Goal: Task Accomplishment & Management: Use online tool/utility

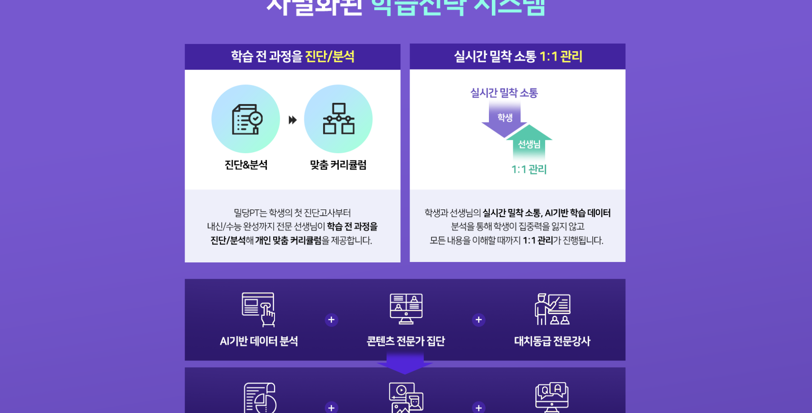
scroll to position [941, 0]
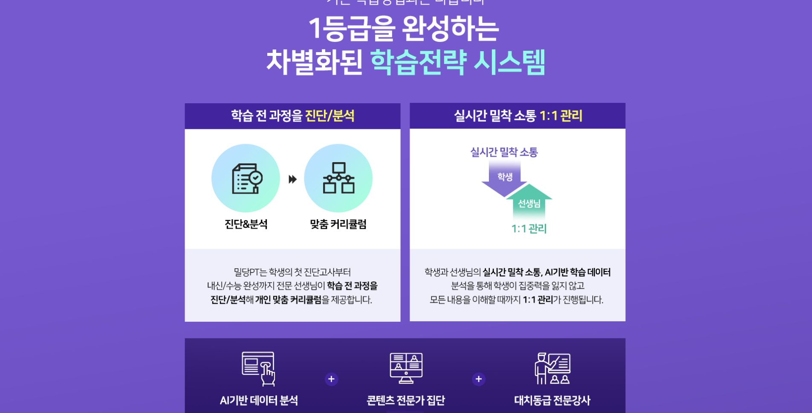
scroll to position [864, 0]
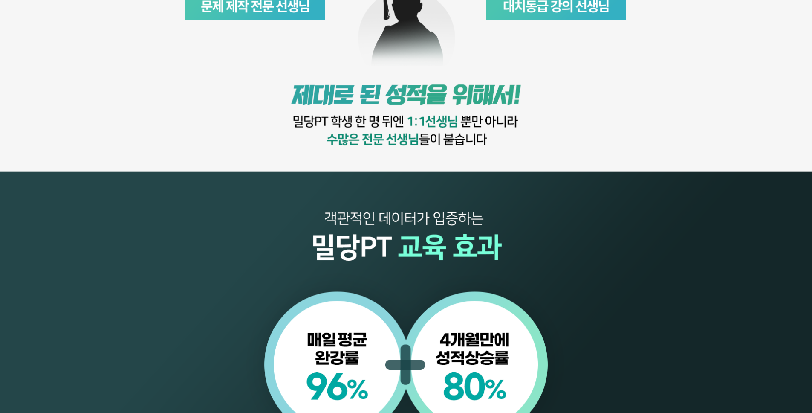
scroll to position [1066, 0]
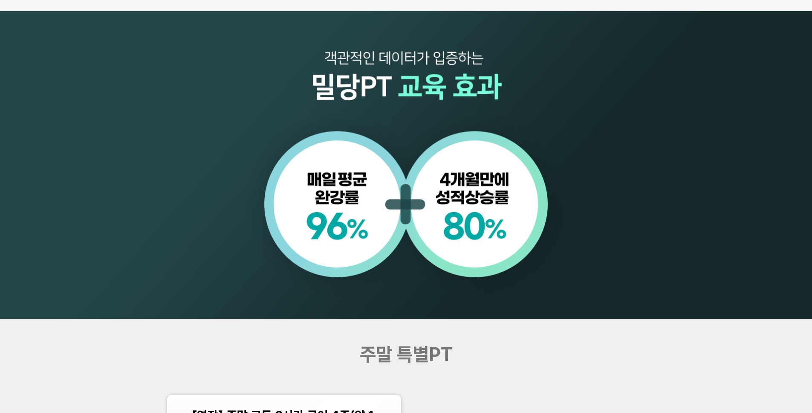
scroll to position [1013, 0]
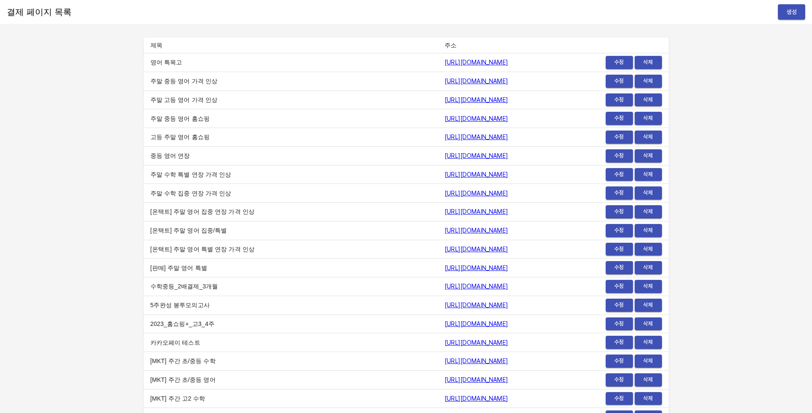
scroll to position [10251, 0]
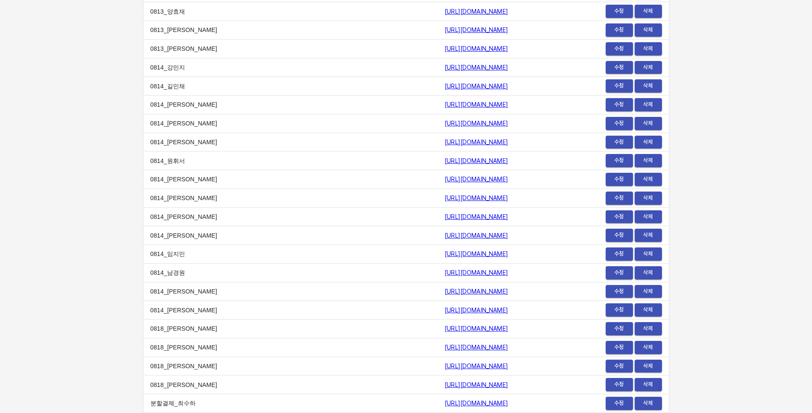
click at [618, 365] on span "수정" at bounding box center [619, 403] width 19 height 10
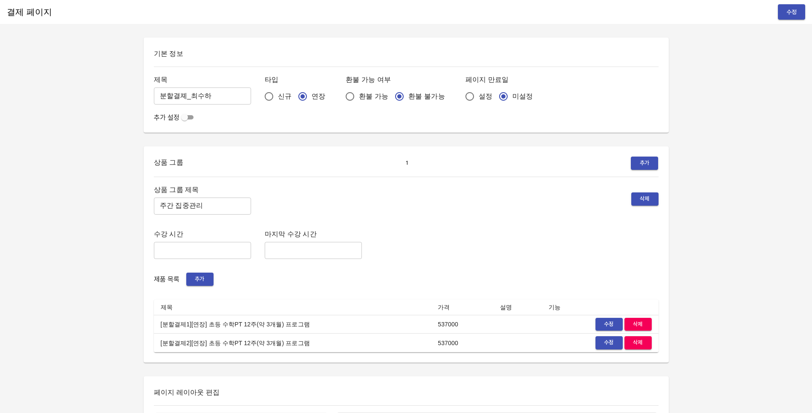
click at [127, 76] on div "결제 페이지 수정 기본 정보 제목 분할결졔_최수하 ​ 타입 신규 연장 환불 가능 여부 환불 가능 환불 불가능 페이지 만료일 설정 미설정 추가 …" at bounding box center [406, 397] width 812 height 794
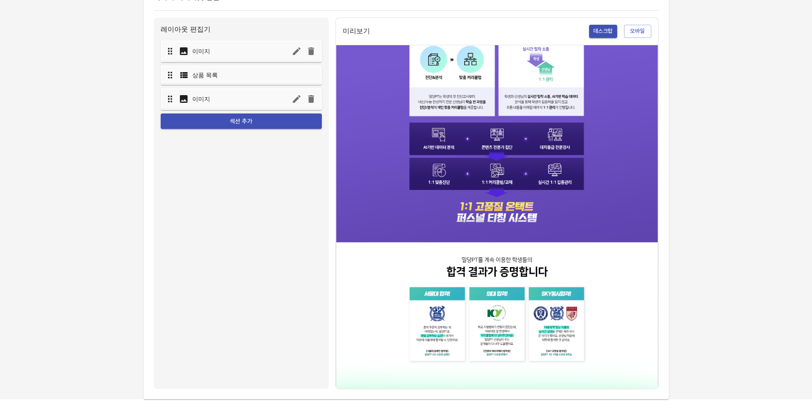
scroll to position [650, 0]
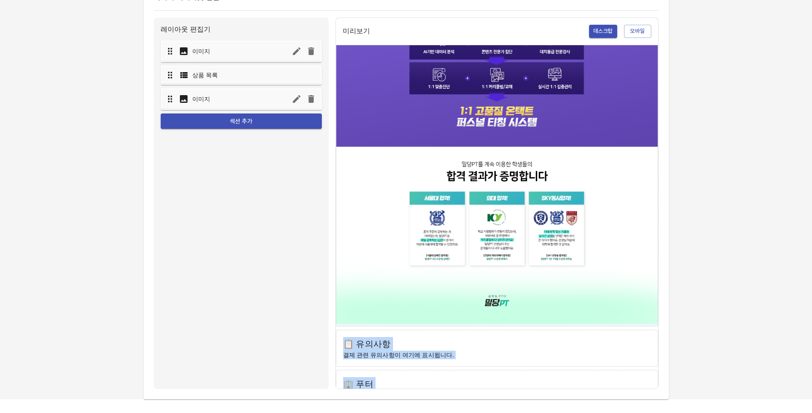
drag, startPoint x: 341, startPoint y: 320, endPoint x: 454, endPoint y: 378, distance: 126.6
click at [454, 390] on p "회사 정보 및 푸터 내용이 여기에 표시됩니다." at bounding box center [497, 394] width 308 height 9
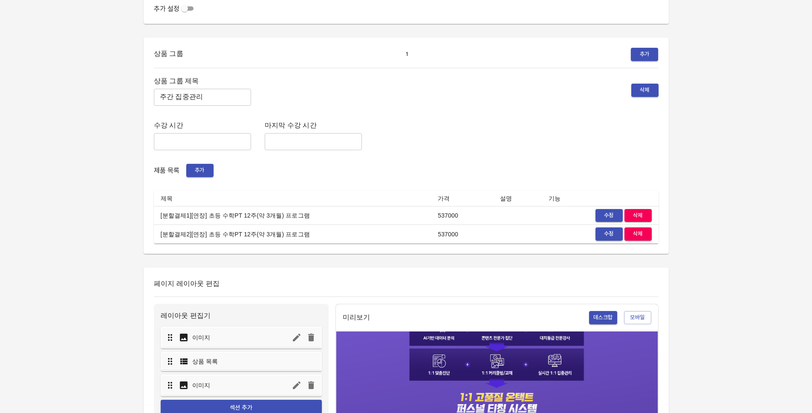
scroll to position [0, 0]
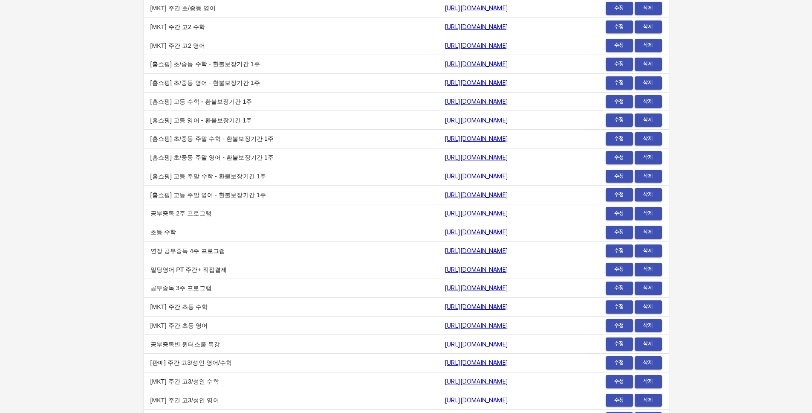
scroll to position [382, 0]
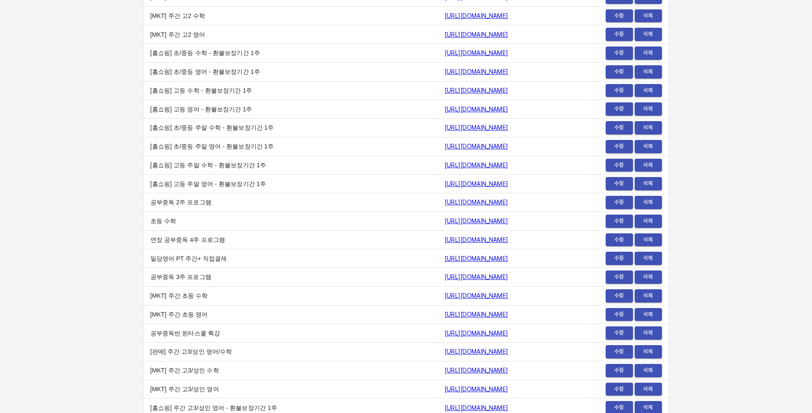
click at [150, 170] on td "[홈쇼핑] 고등 주말 수학 - 환불보장기간 1주" at bounding box center [291, 165] width 295 height 19
drag, startPoint x: 150, startPoint y: 170, endPoint x: 259, endPoint y: 166, distance: 109.2
click at [258, 166] on td "[홈쇼핑] 고등 주말 수학 - 환불보장기간 1주" at bounding box center [291, 165] width 295 height 19
drag, startPoint x: 259, startPoint y: 166, endPoint x: 149, endPoint y: 160, distance: 110.1
click at [149, 160] on td "[홈쇼핑] 고등 주말 수학 - 환불보장기간 1주" at bounding box center [291, 165] width 295 height 19
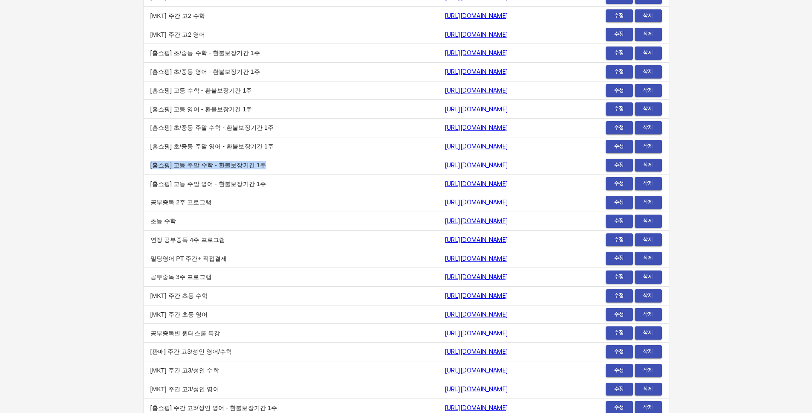
click at [149, 160] on td "[홈쇼핑] 고등 주말 수학 - 환불보장기간 1주" at bounding box center [291, 165] width 295 height 19
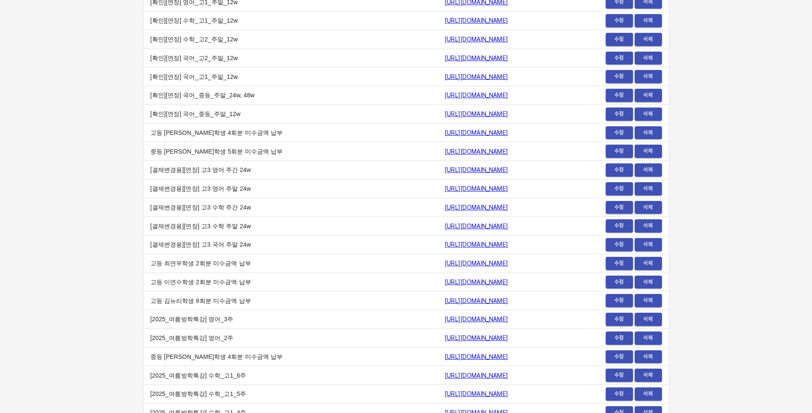
scroll to position [10251, 0]
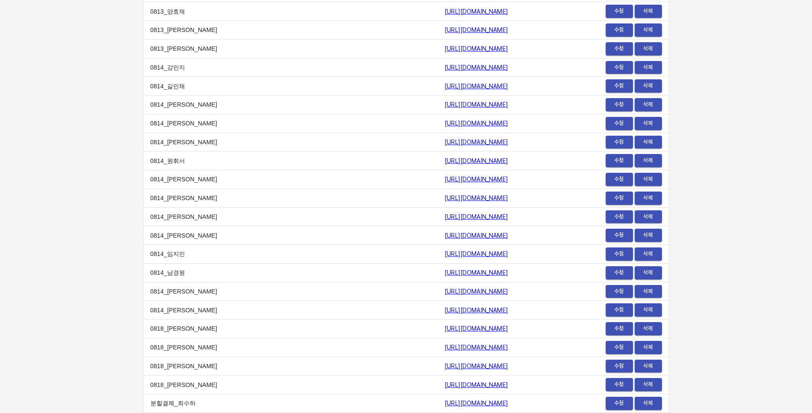
click at [611, 77] on td "수정 삭제" at bounding box center [614, 86] width 107 height 19
click at [611, 82] on span "수정" at bounding box center [619, 86] width 19 height 10
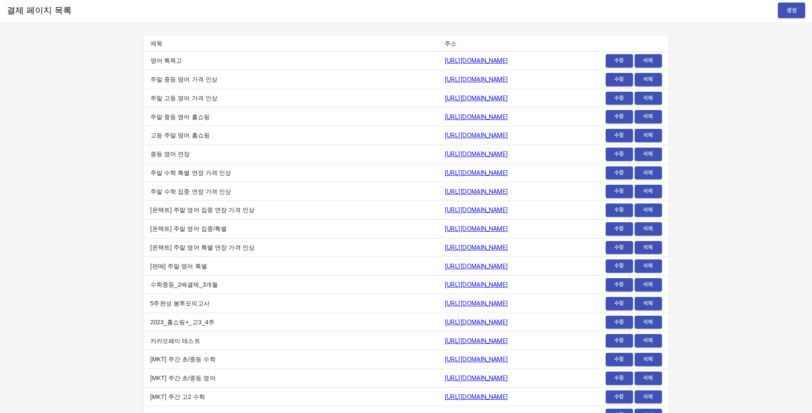
scroll to position [0, 0]
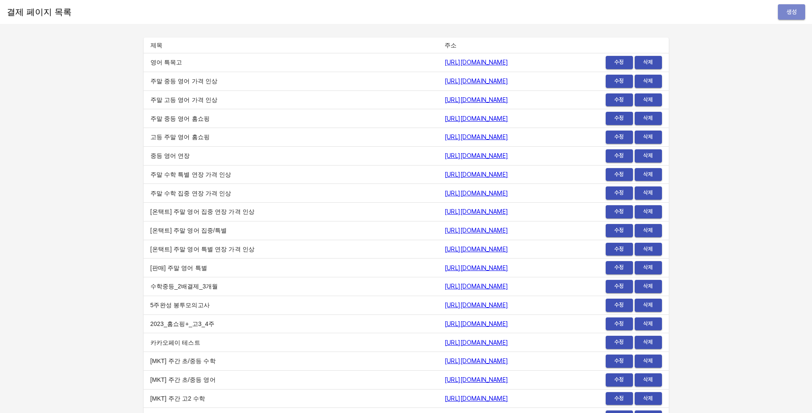
click at [794, 7] on span "생성" at bounding box center [792, 12] width 14 height 11
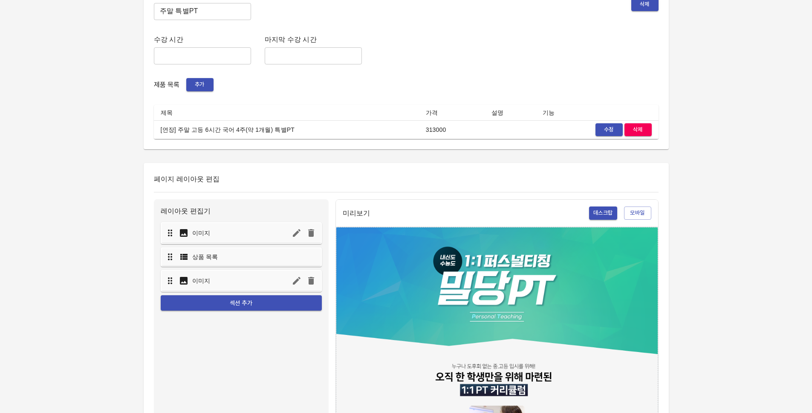
scroll to position [211, 0]
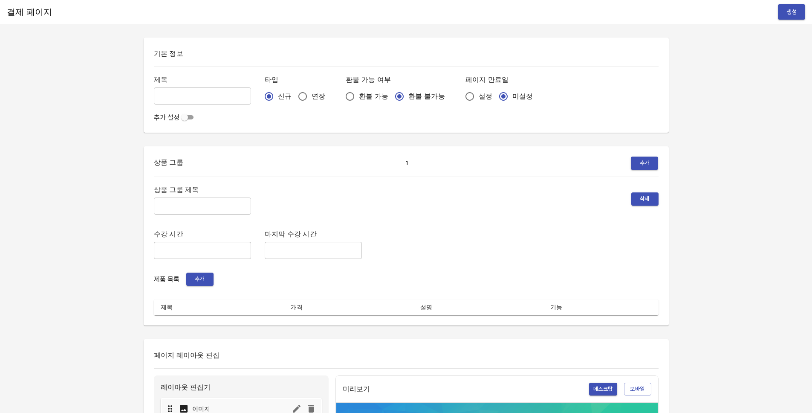
click at [786, 20] on div "결제 페이지 생성" at bounding box center [406, 12] width 812 height 24
click at [785, 17] on button "생성" at bounding box center [791, 12] width 27 height 16
click at [72, 23] on div "결제 페이지 생성" at bounding box center [406, 12] width 812 height 24
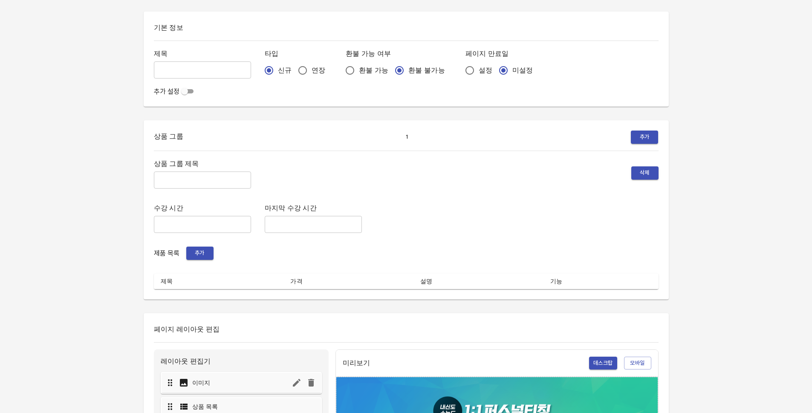
scroll to position [25, 0]
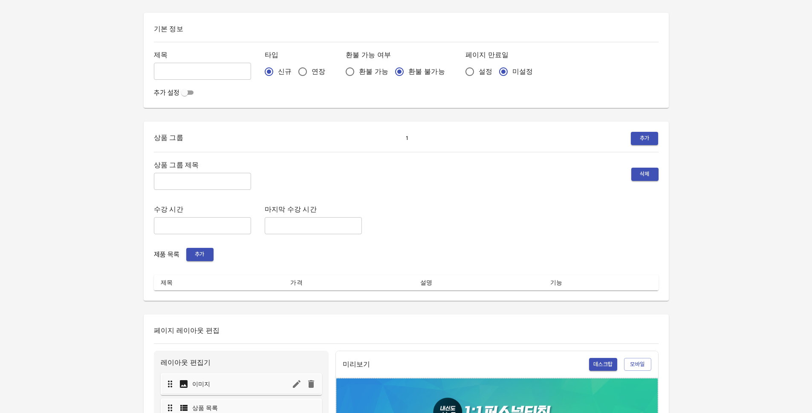
click at [203, 249] on span "추가" at bounding box center [200, 254] width 19 height 10
click at [188, 99] on div "기본 정보 제목 ​ 타입 신규 연장 환불 가능 여부 환불 가능 환불 불가능 페이지 만료일 설정 미설정 추가 설정" at bounding box center [406, 60] width 525 height 95
click at [188, 95] on input "checkbox" at bounding box center [184, 92] width 31 height 10
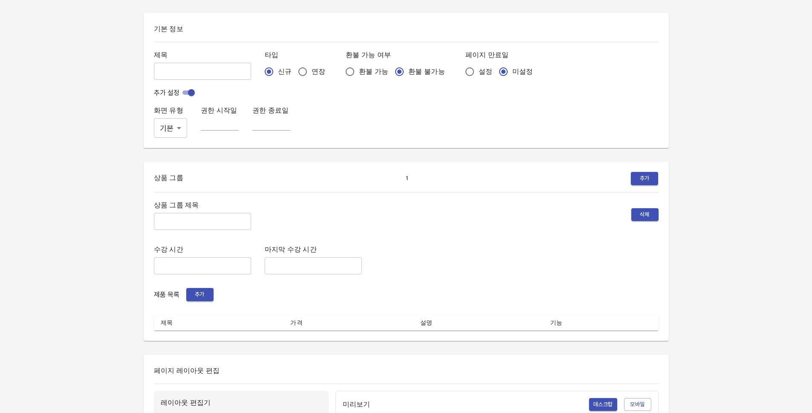
click at [165, 139] on div "기본 정보 제목 ​ 타입 신규 연장 환불 가능 여부 환불 가능 환불 불가능 페이지 만료일 설정 미설정 추가 설정 화면 유형 기본 NORMAL …" at bounding box center [406, 80] width 525 height 135
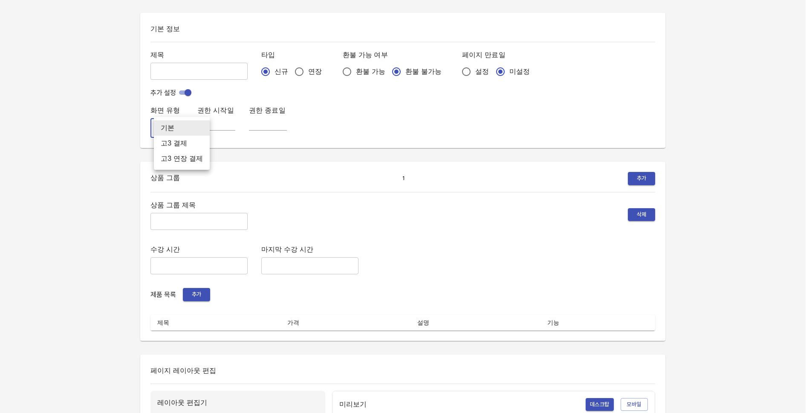
click at [165, 124] on body "결제 페이지 생성 기본 정보 제목 ​ 타입 신규 연장 환불 가능 여부 환불 가능 환불 불가능 페이지 만료일 설정 미설정 추가 설정 화면 유형 …" at bounding box center [406, 373] width 812 height 797
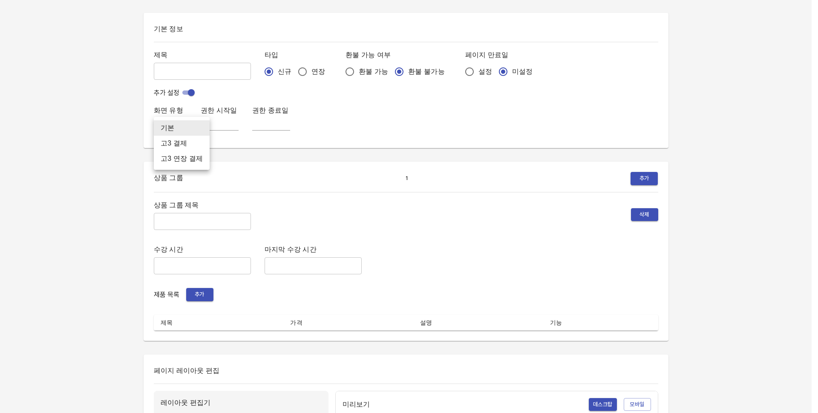
click at [241, 141] on div at bounding box center [409, 206] width 818 height 413
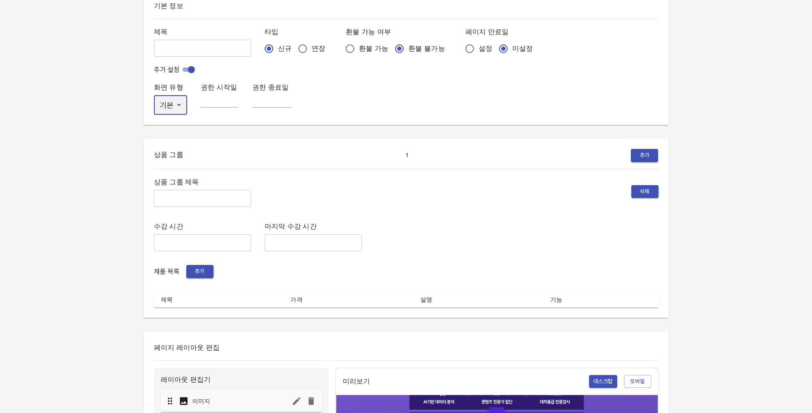
scroll to position [0, 0]
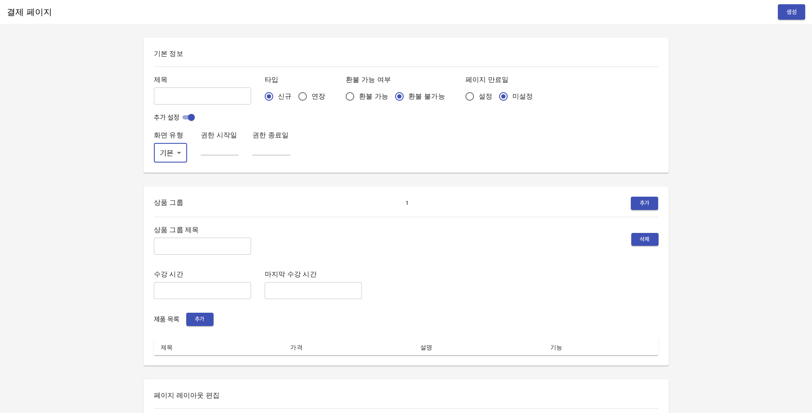
click at [188, 118] on input "checkbox" at bounding box center [191, 117] width 31 height 10
checkbox input "false"
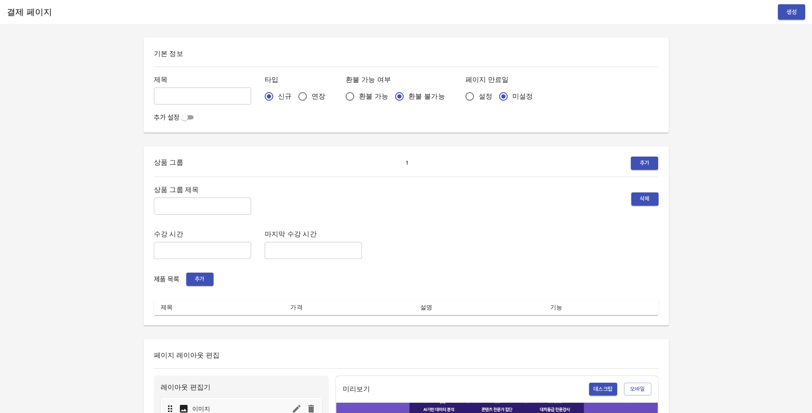
click at [243, 63] on div "기본 정보 제목 ​ 타입 신규 연장 환불 가능 여부 환불 가능 환불 불가능 페이지 만료일 설정 미설정 추가 설정" at bounding box center [406, 85] width 525 height 95
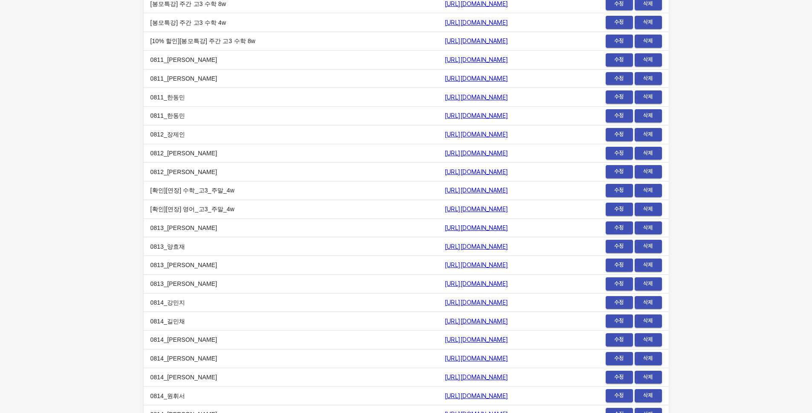
scroll to position [10024, 0]
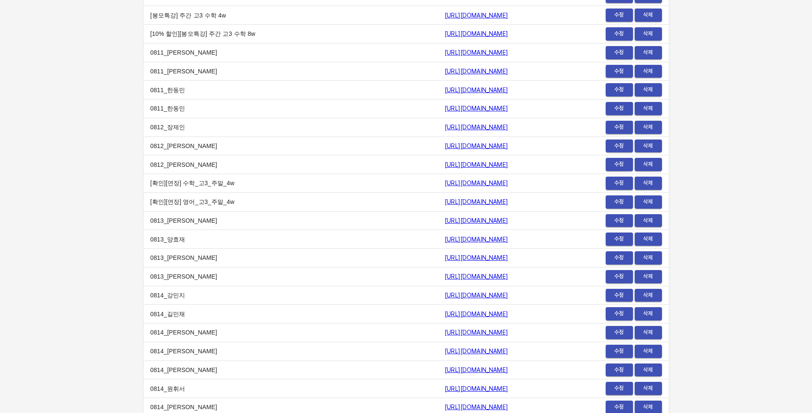
click at [203, 46] on td "0811_[PERSON_NAME]" at bounding box center [291, 52] width 295 height 19
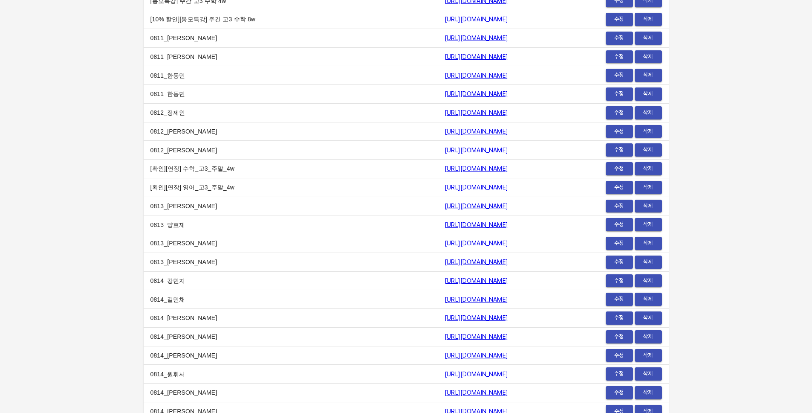
scroll to position [10042, 0]
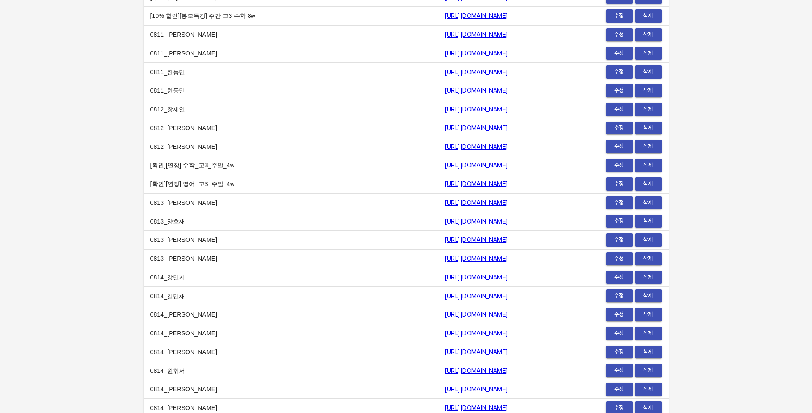
click at [612, 39] on span "수정" at bounding box center [619, 35] width 19 height 10
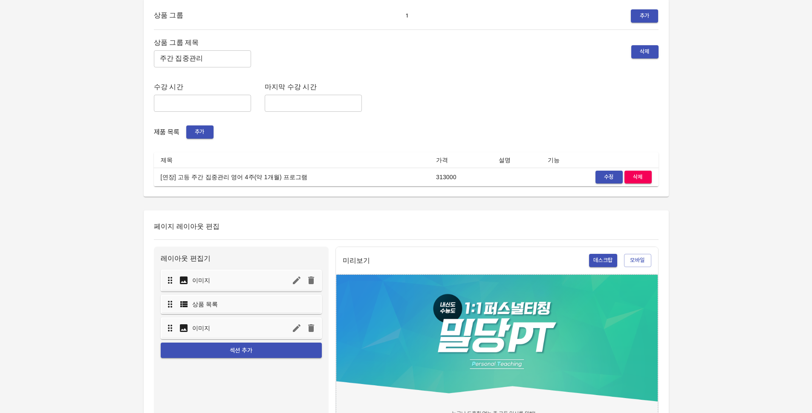
scroll to position [165, 0]
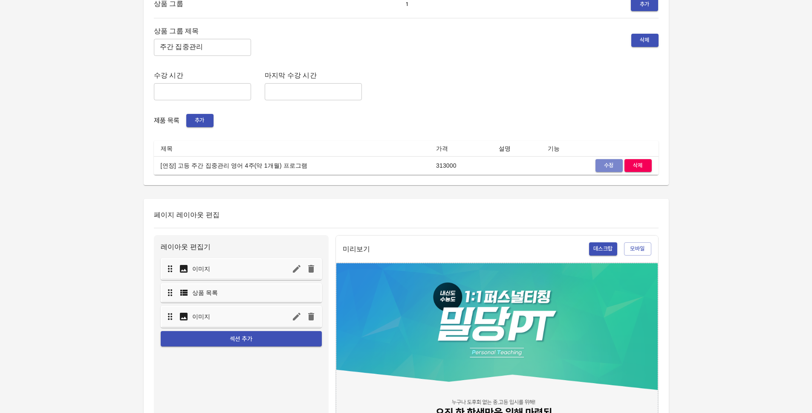
click at [600, 159] on button "수정" at bounding box center [608, 165] width 27 height 13
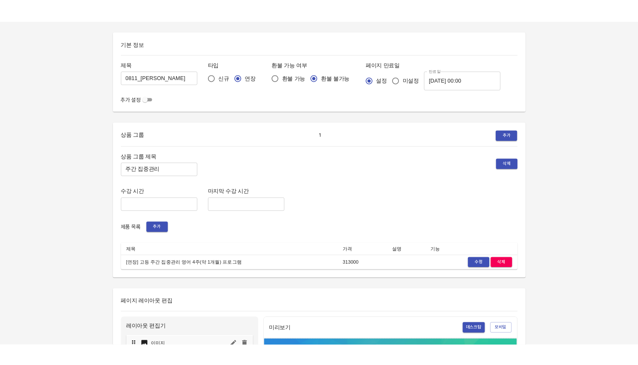
scroll to position [15, 0]
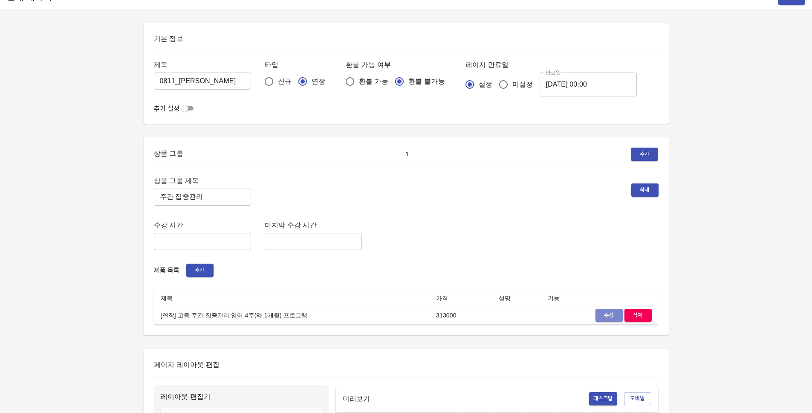
click at [597, 313] on button "수정" at bounding box center [608, 315] width 27 height 13
